Goal: Task Accomplishment & Management: Use online tool/utility

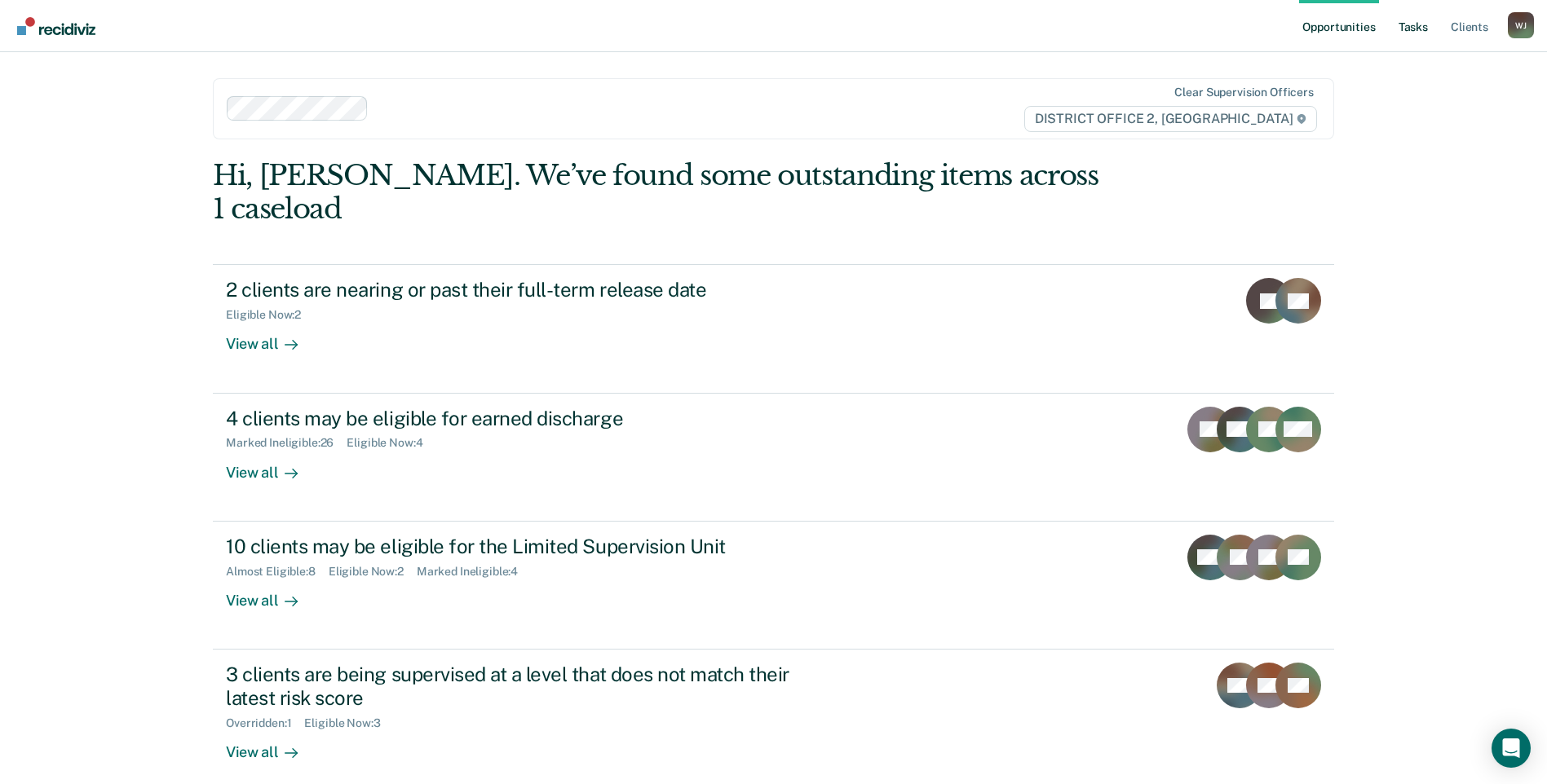
click at [1422, 24] on link "Tasks" at bounding box center [1412, 26] width 36 height 52
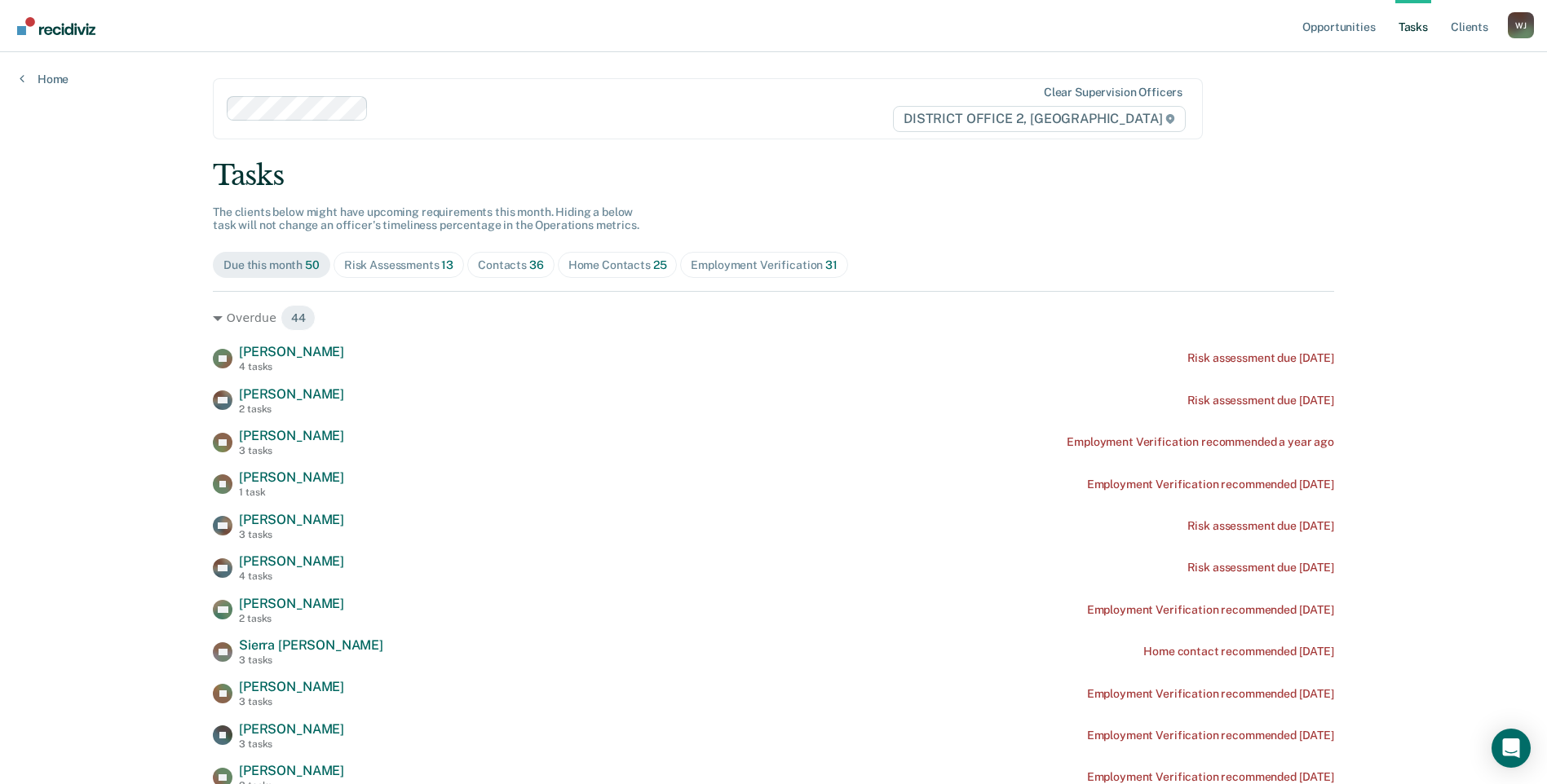
click at [594, 258] on div "Home Contacts 25" at bounding box center [617, 265] width 98 height 14
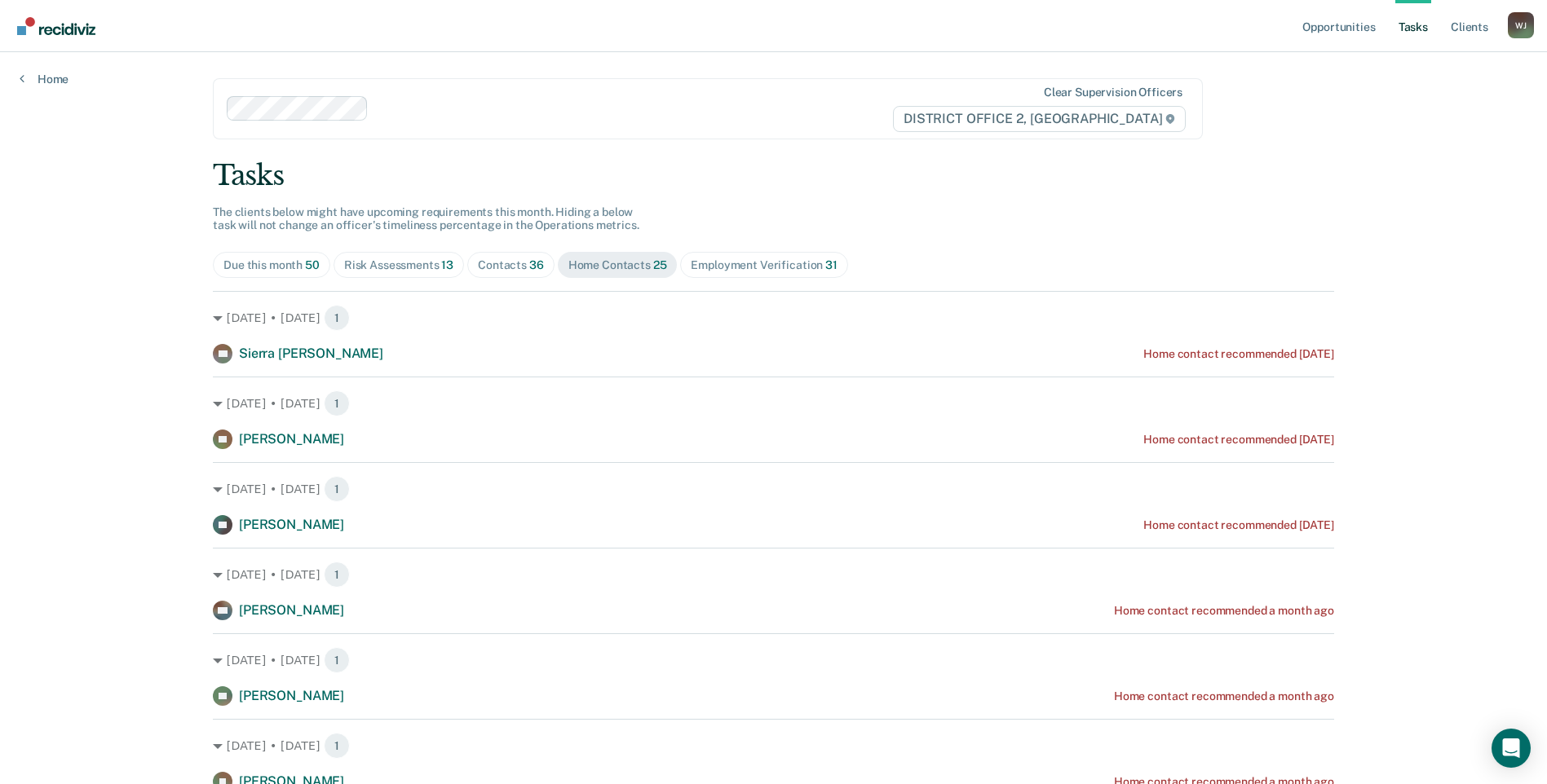
click at [499, 267] on div "Contacts 36" at bounding box center [510, 265] width 66 height 14
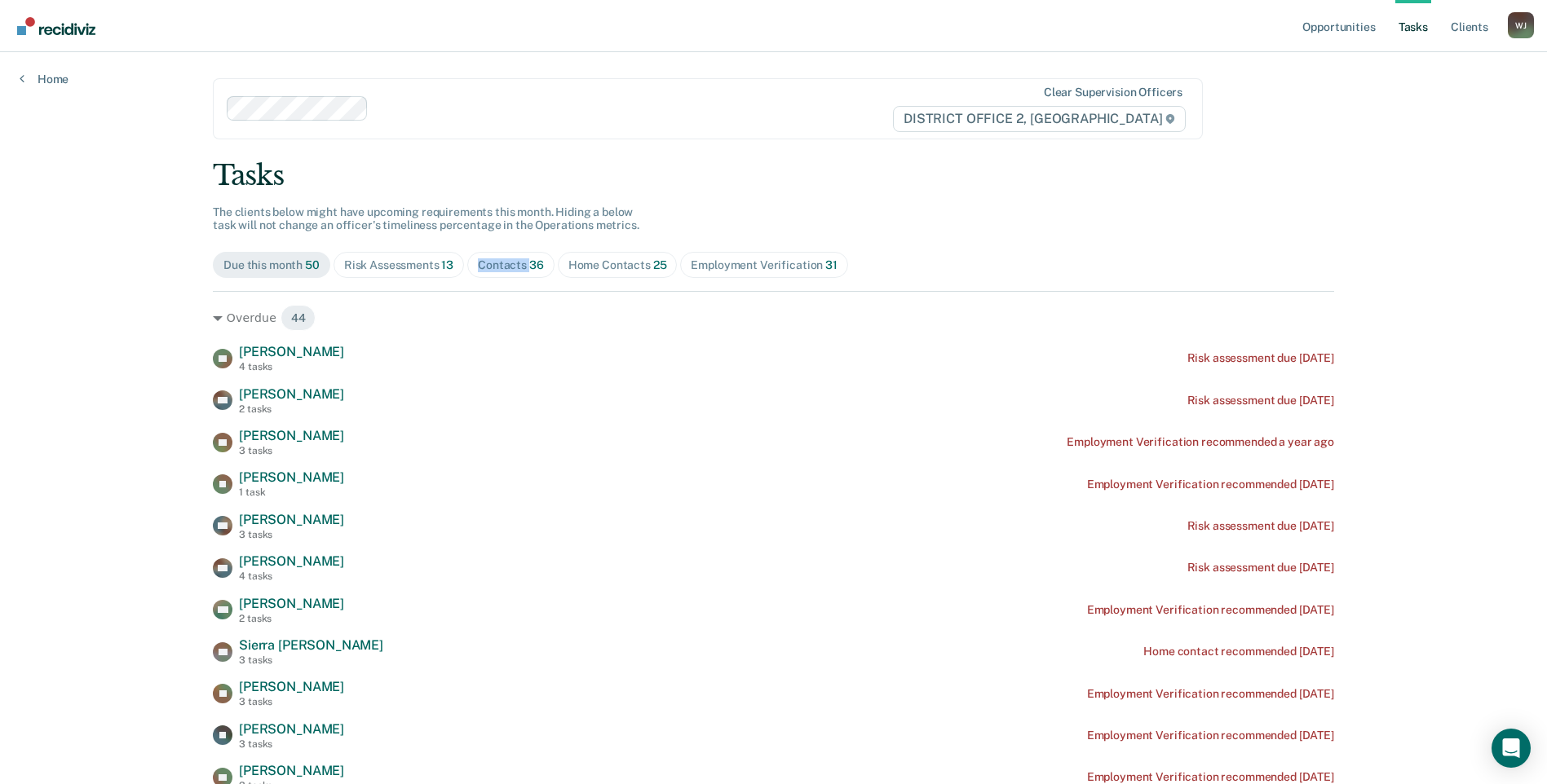
drag, startPoint x: 499, startPoint y: 267, endPoint x: 506, endPoint y: 264, distance: 7.6
click at [506, 264] on div "Contacts 36" at bounding box center [510, 265] width 66 height 14
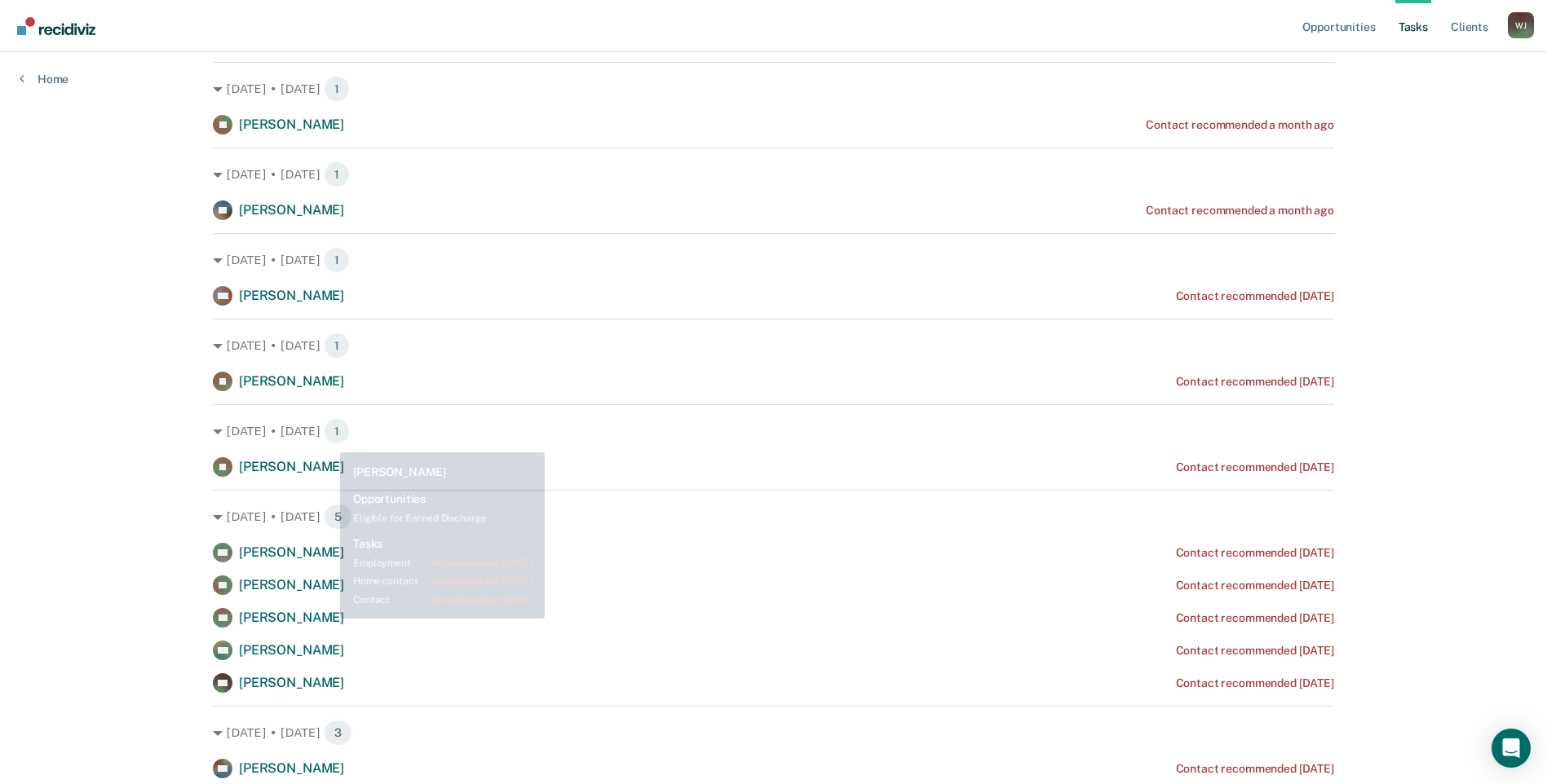
scroll to position [182, 0]
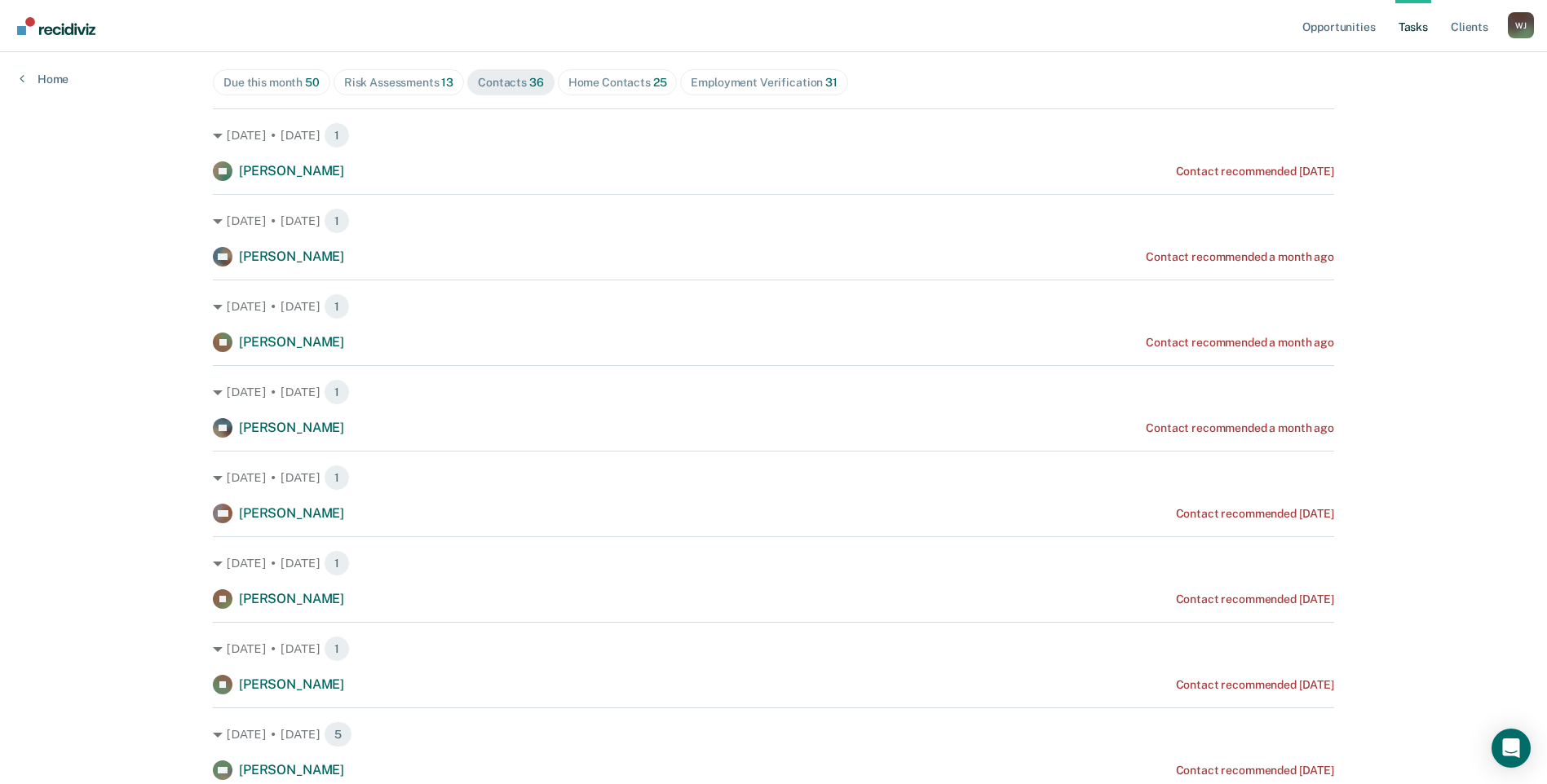
click at [612, 77] on div "Home Contacts 25" at bounding box center [617, 83] width 98 height 14
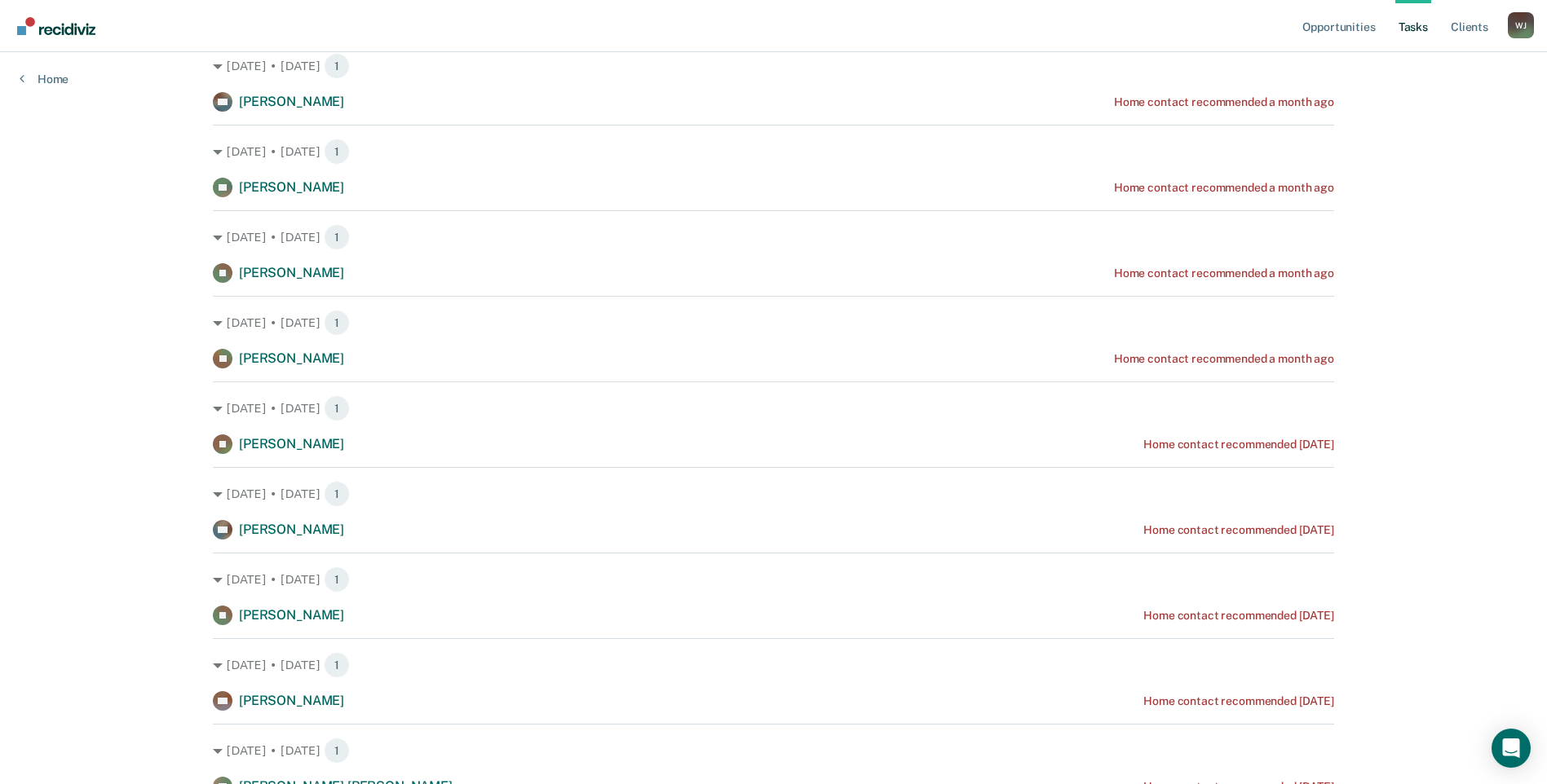
scroll to position [590, 0]
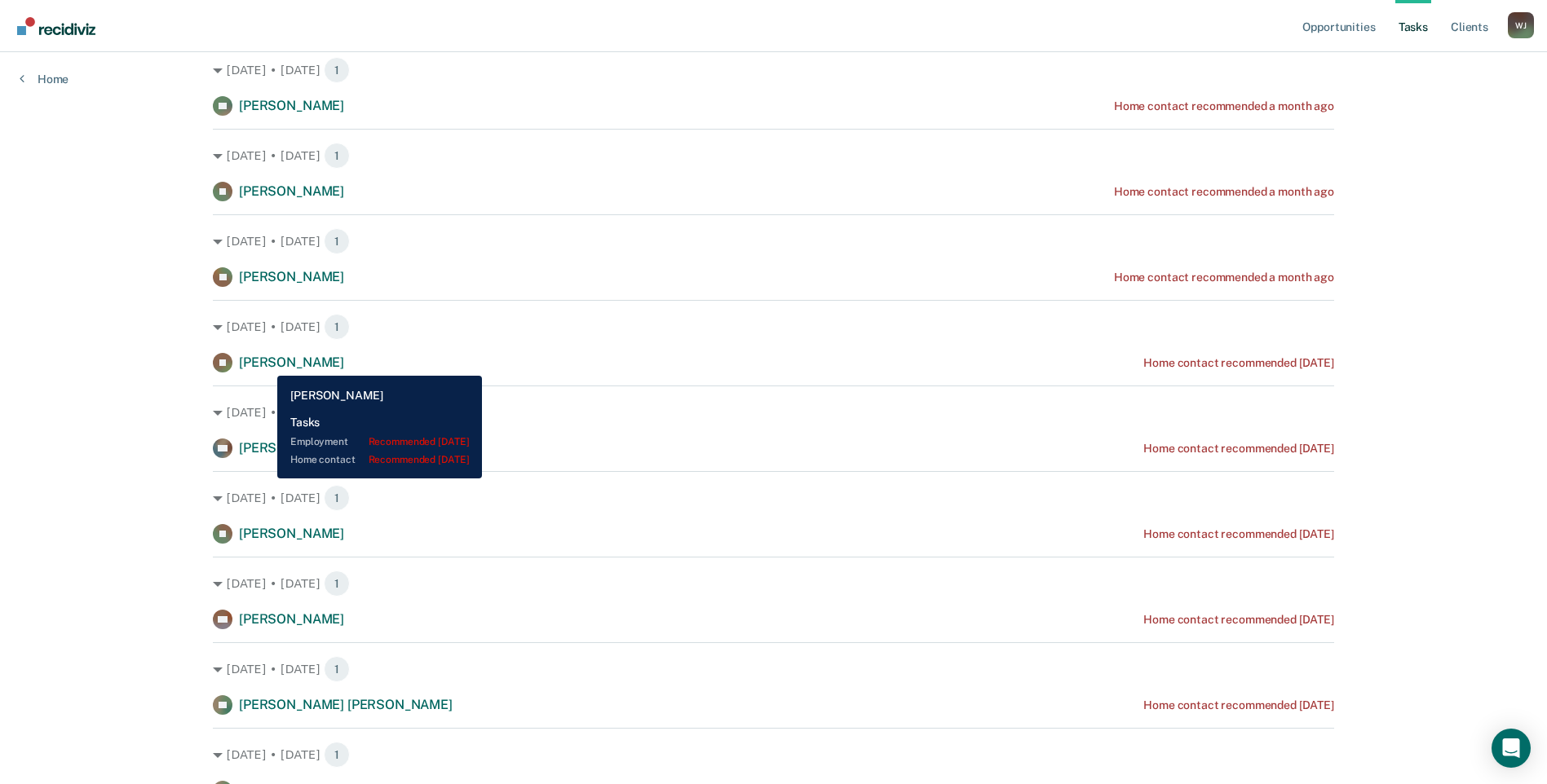
click at [265, 364] on span "[PERSON_NAME]" at bounding box center [291, 363] width 105 height 15
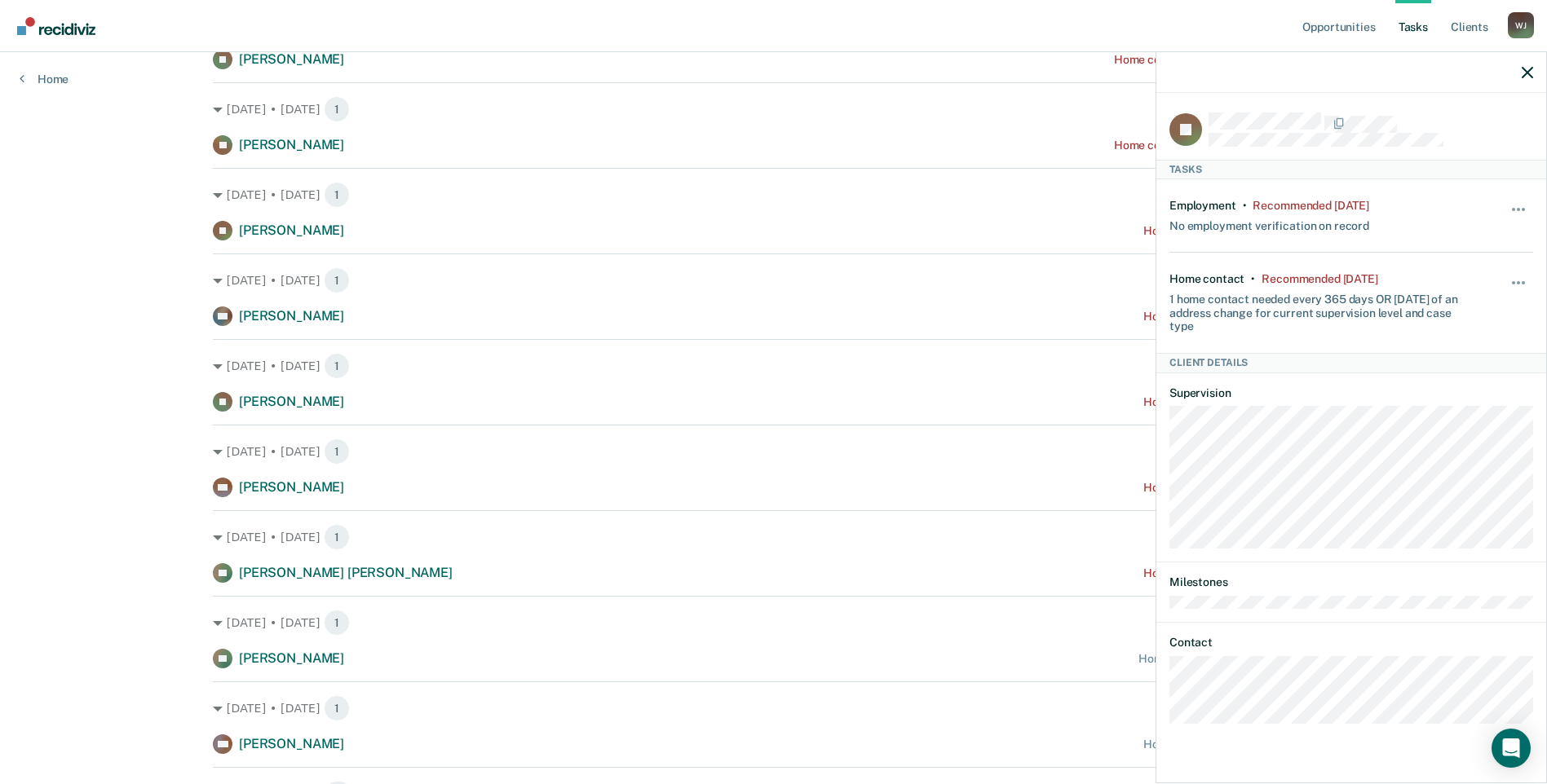
scroll to position [672, 0]
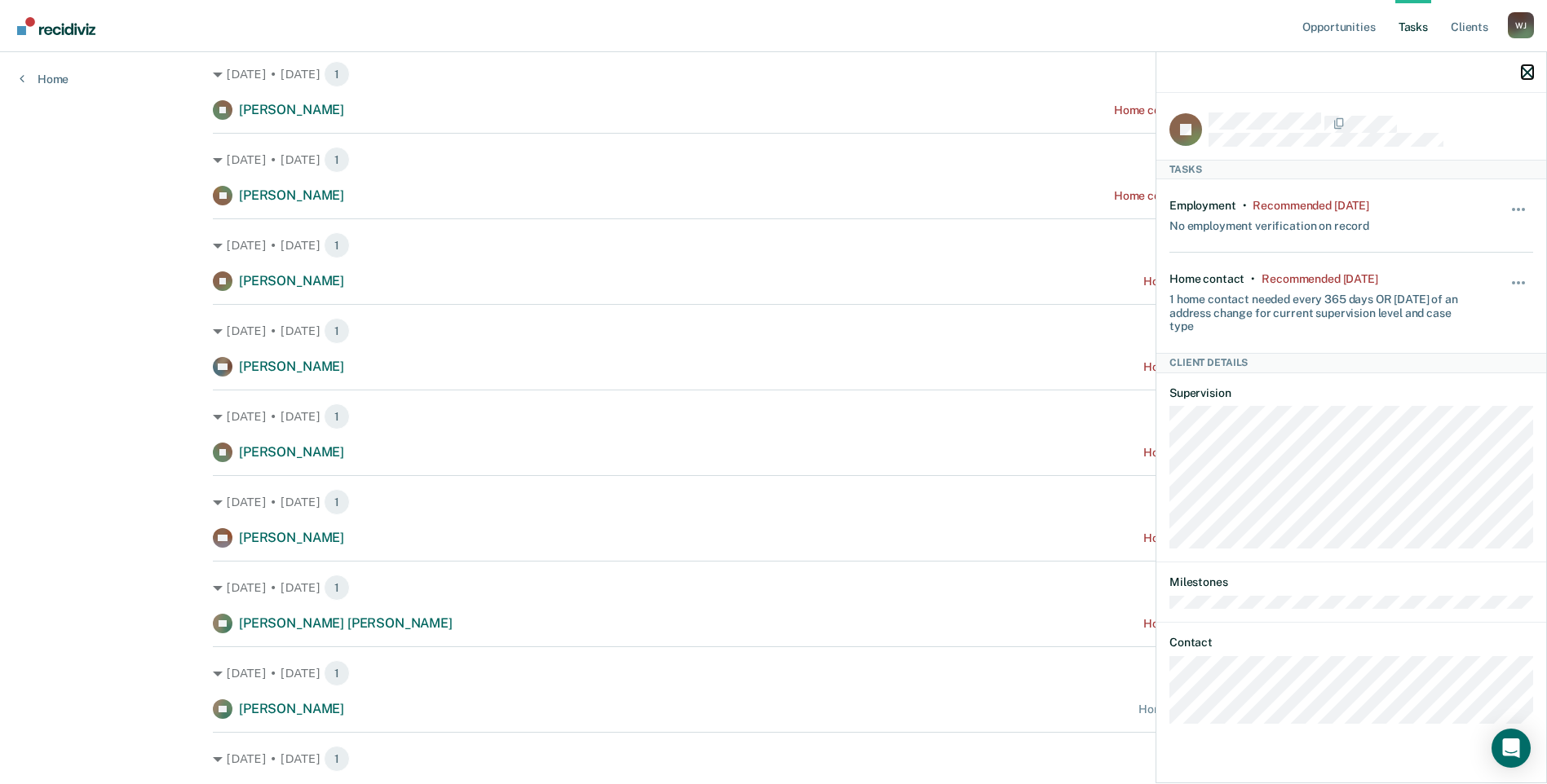
click at [1523, 68] on icon "button" at bounding box center [1527, 72] width 12 height 12
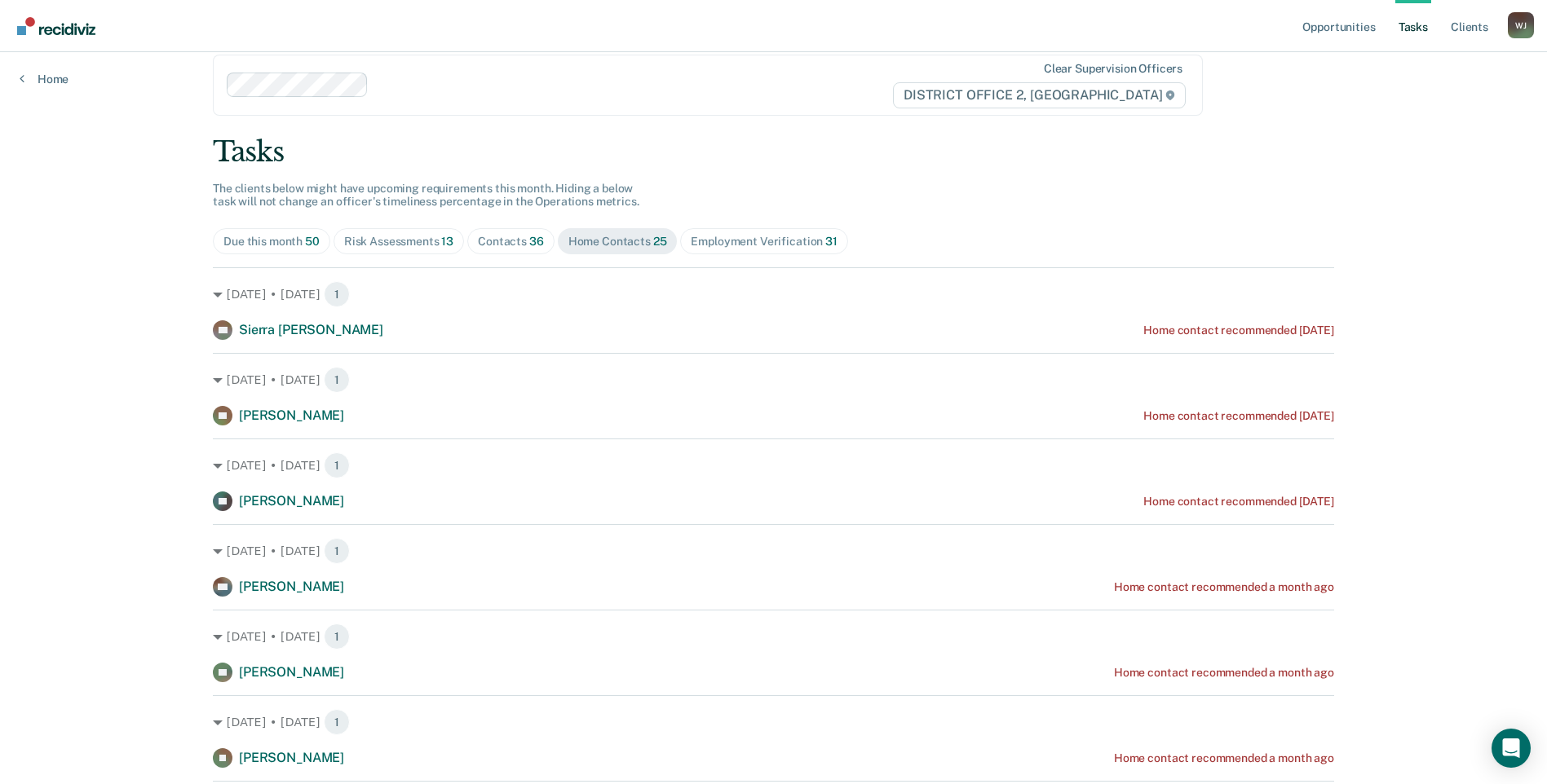
scroll to position [0, 0]
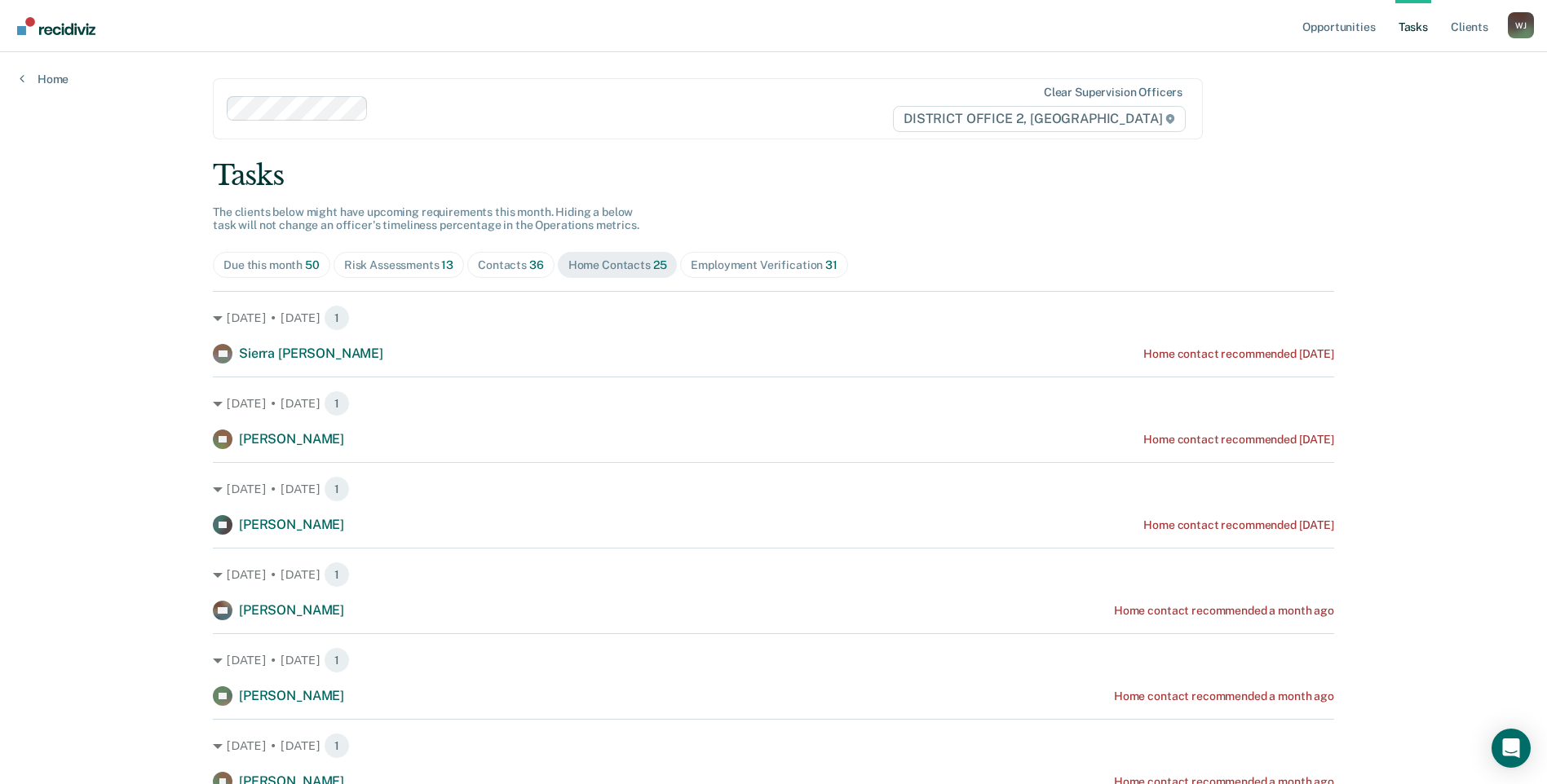
click at [724, 254] on span "Employment Verification 31" at bounding box center [763, 264] width 167 height 26
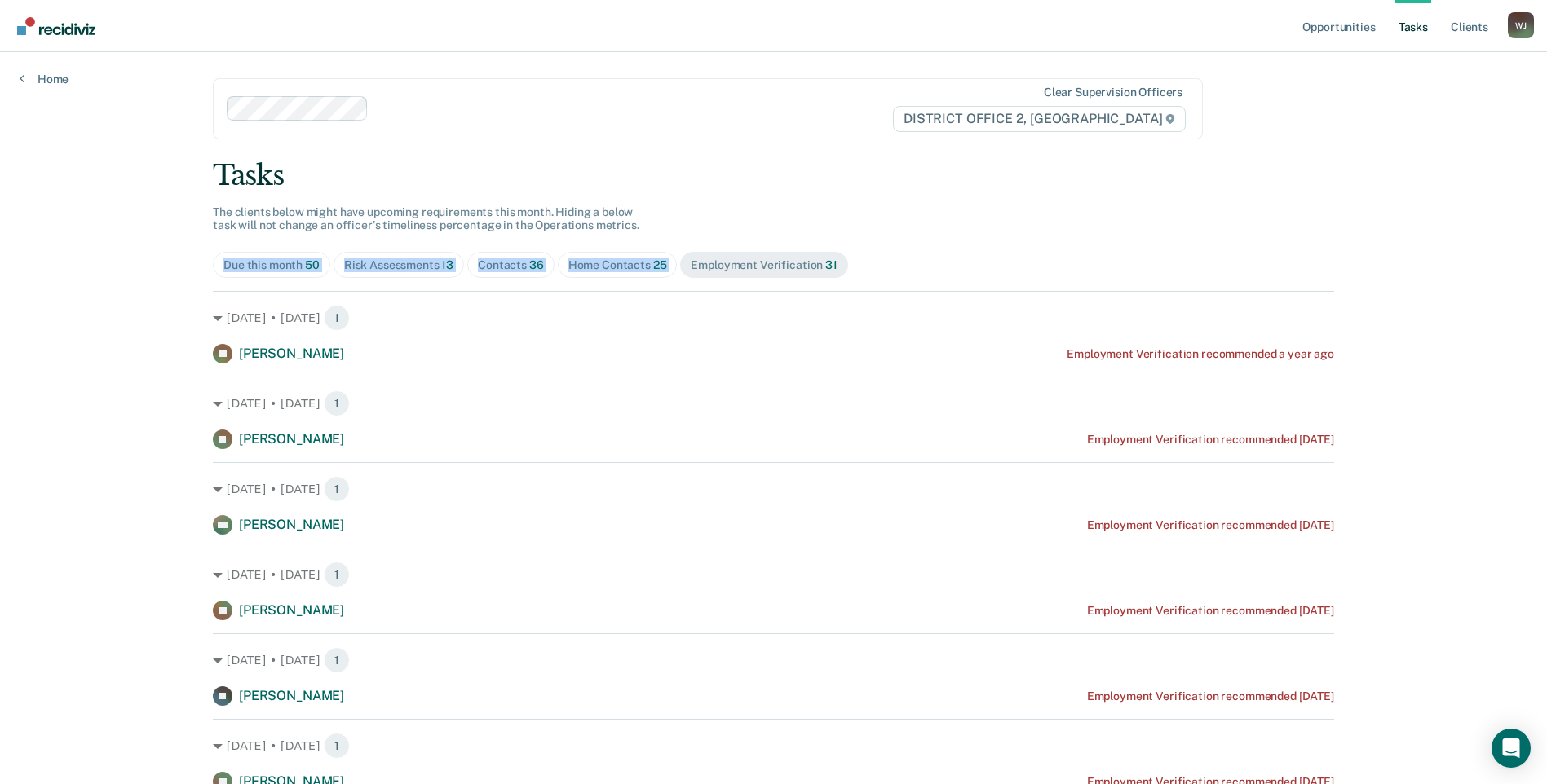
drag, startPoint x: 724, startPoint y: 254, endPoint x: 611, endPoint y: 257, distance: 113.0
click at [611, 258] on div "Home Contacts 25" at bounding box center [617, 265] width 98 height 14
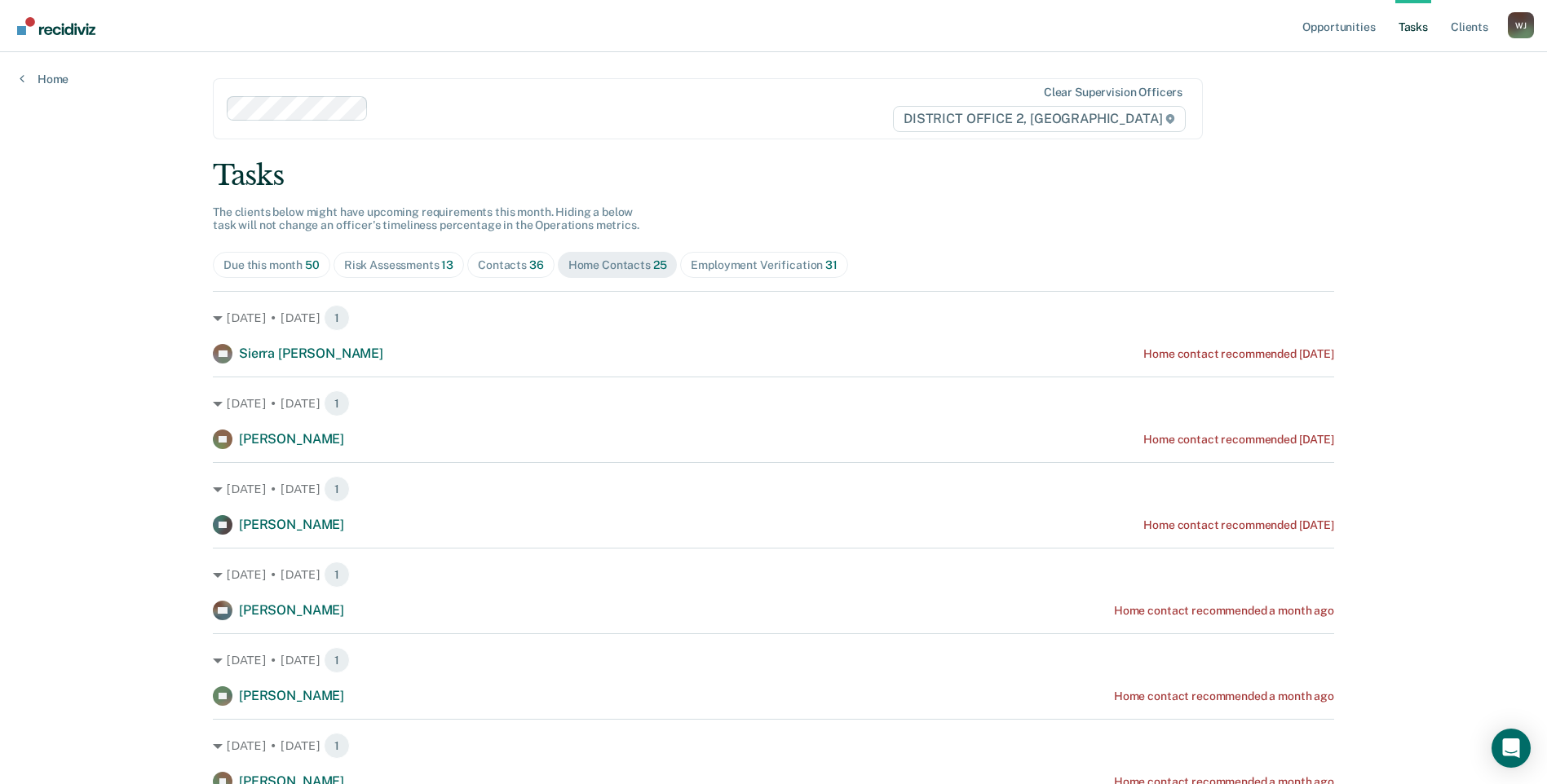
click at [542, 262] on span "Contacts 36" at bounding box center [510, 264] width 87 height 26
click at [619, 260] on div "Home Contacts 25" at bounding box center [617, 265] width 98 height 14
